Goal: Information Seeking & Learning: Learn about a topic

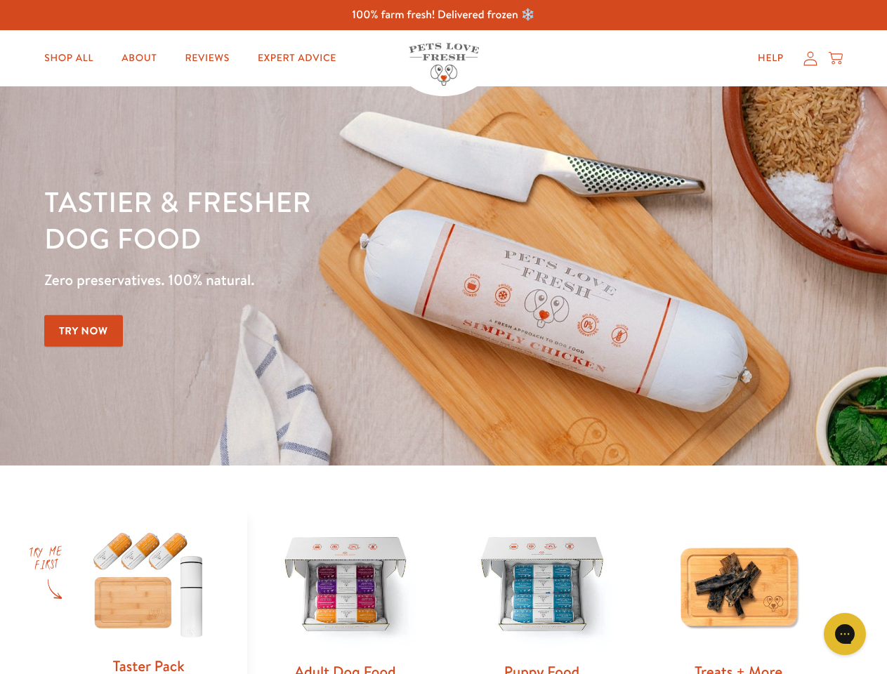
click at [443, 337] on div "Tastier & fresher dog food Zero preservatives. 100% natural. Try Now" at bounding box center [310, 275] width 532 height 185
click at [845, 634] on icon "Gorgias live chat" at bounding box center [844, 633] width 13 height 13
